Goal: Book appointment/travel/reservation

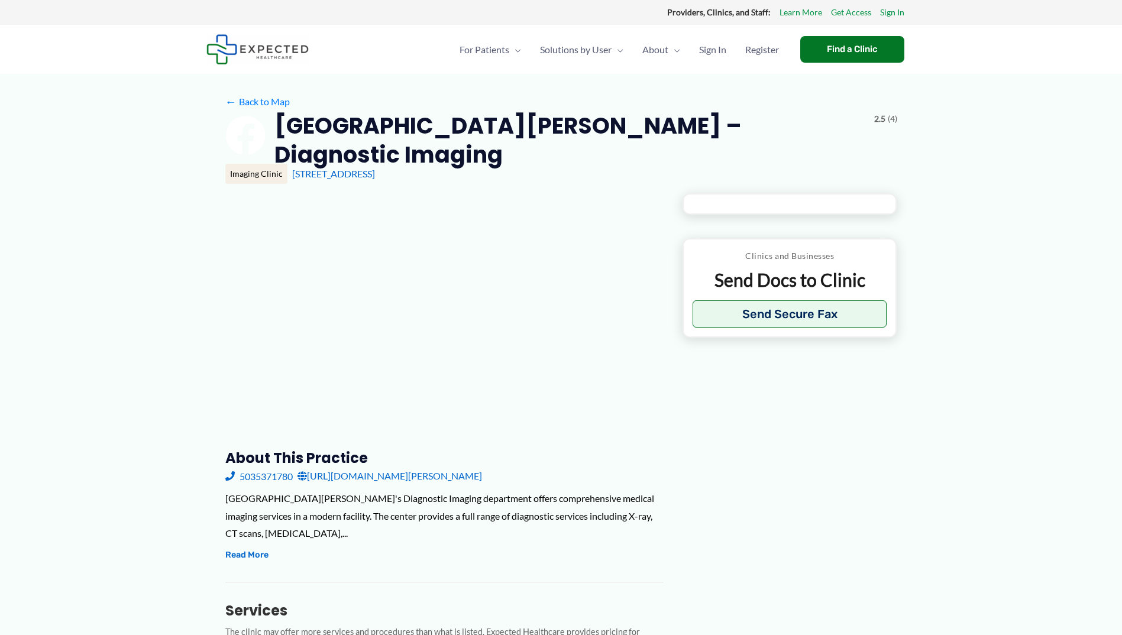
type input "**********"
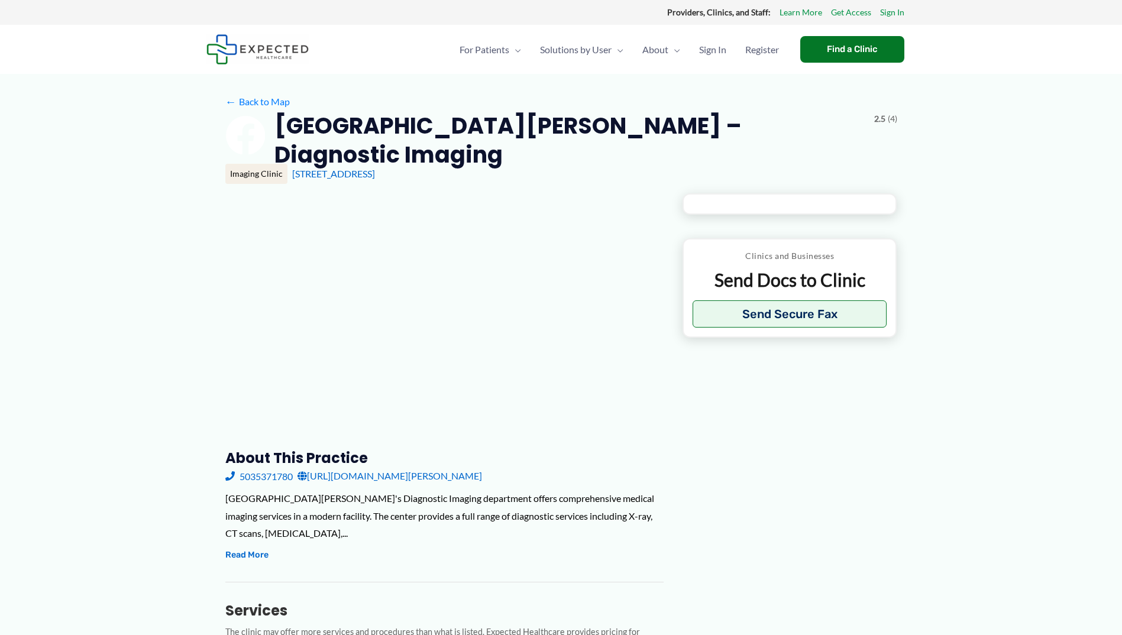
type input "**********"
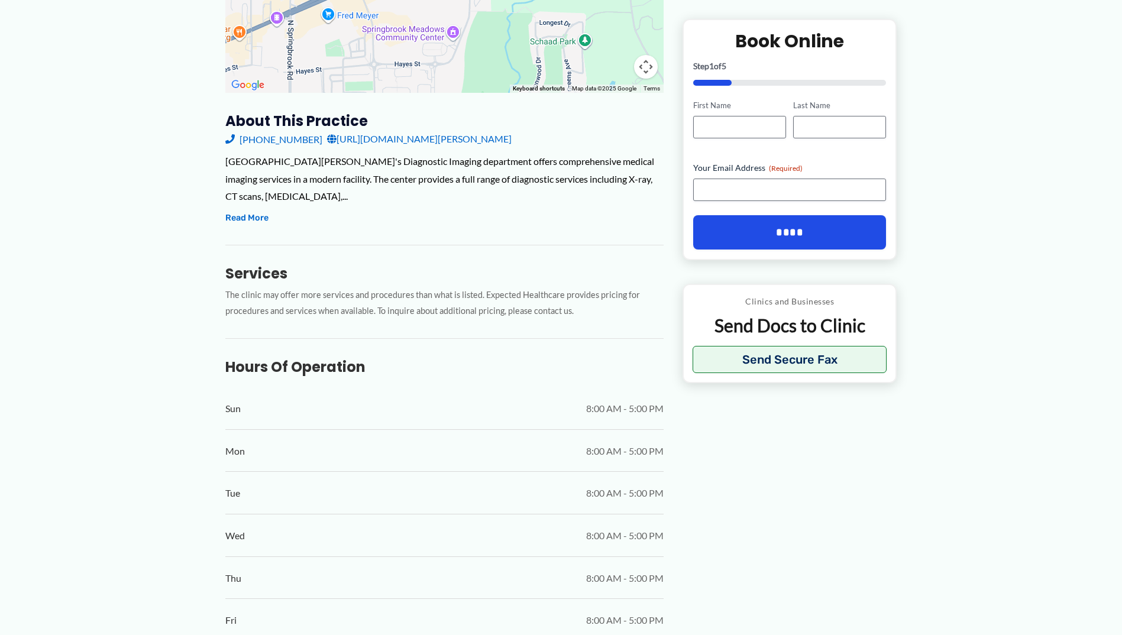
scroll to position [355, 0]
